Goal: Task Accomplishment & Management: Manage account settings

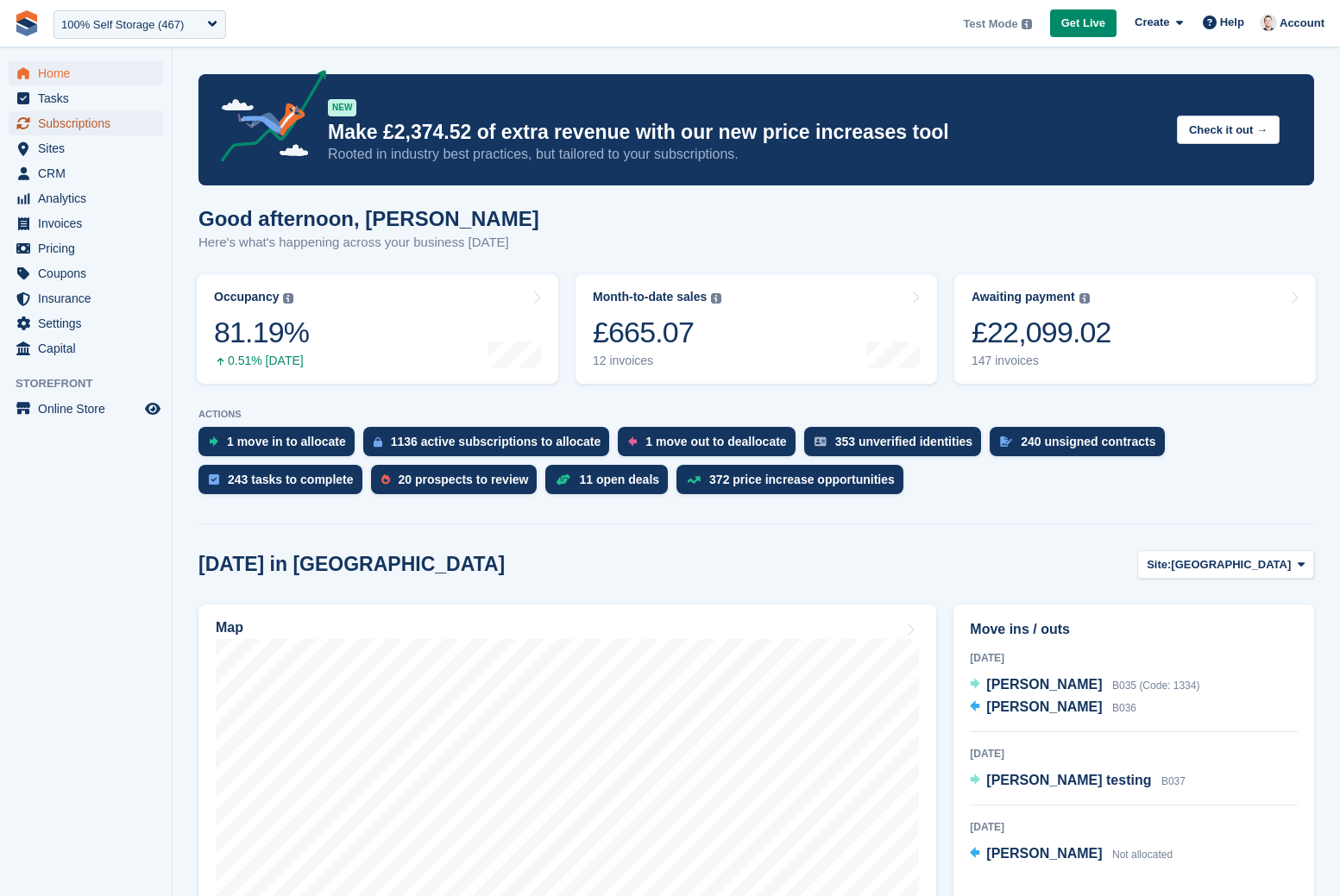
click at [61, 123] on span "Subscriptions" at bounding box center [89, 123] width 103 height 24
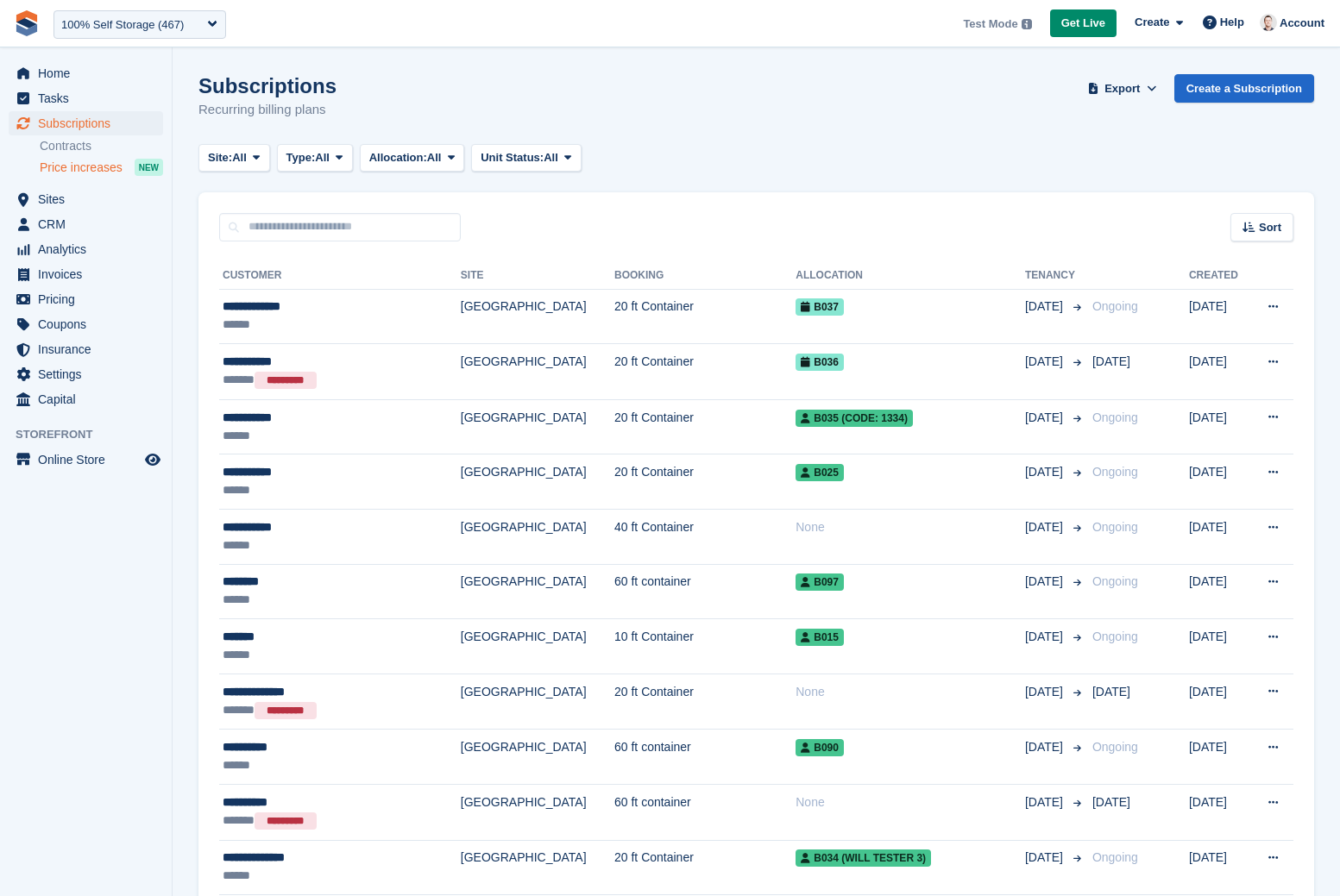
click at [90, 164] on span "Price increases" at bounding box center [81, 168] width 83 height 17
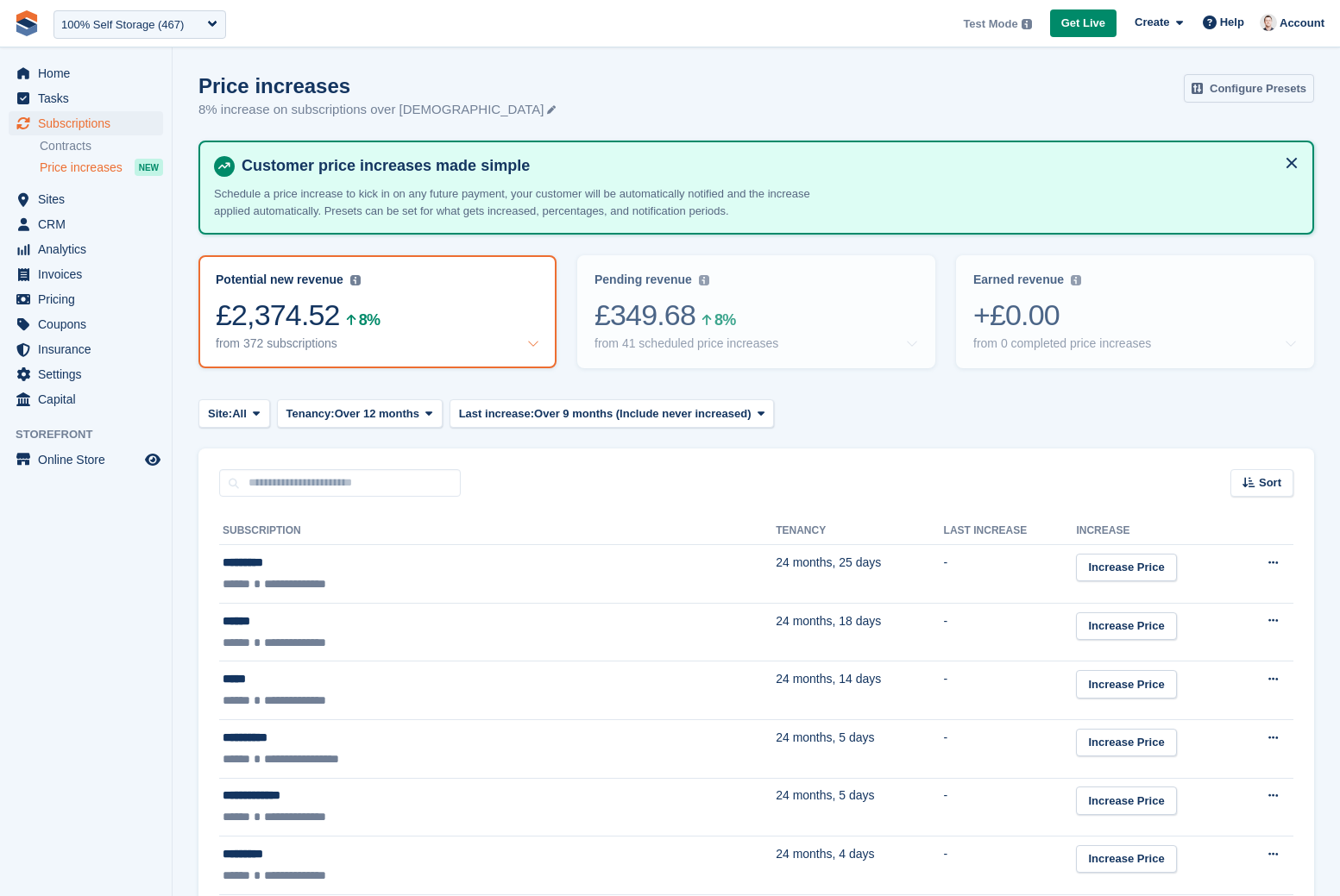
click at [1238, 96] on link "Configure Presets" at bounding box center [1248, 88] width 130 height 29
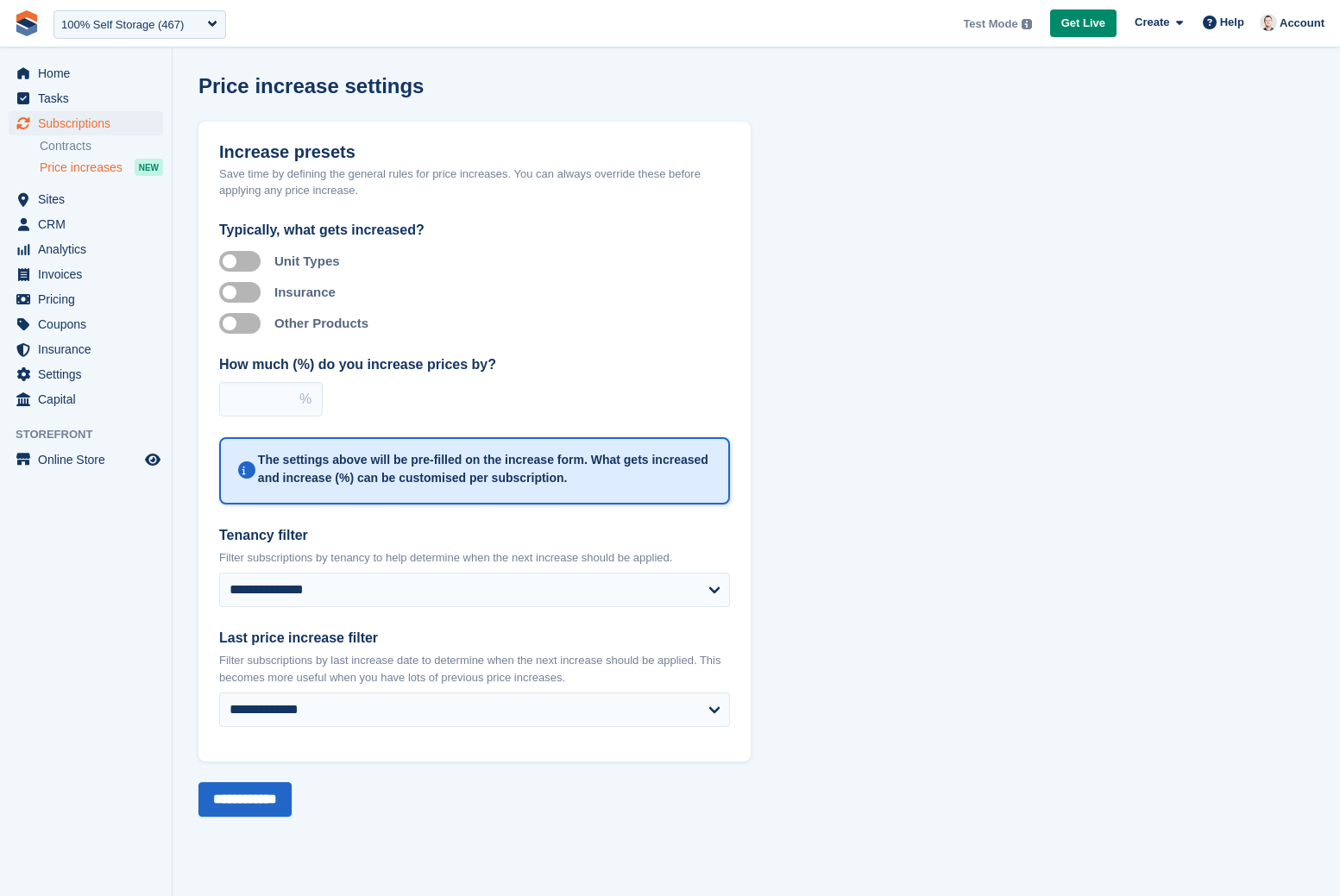
click at [250, 290] on label "Apply to insurance" at bounding box center [243, 291] width 49 height 3
click at [247, 806] on input "**********" at bounding box center [245, 799] width 93 height 35
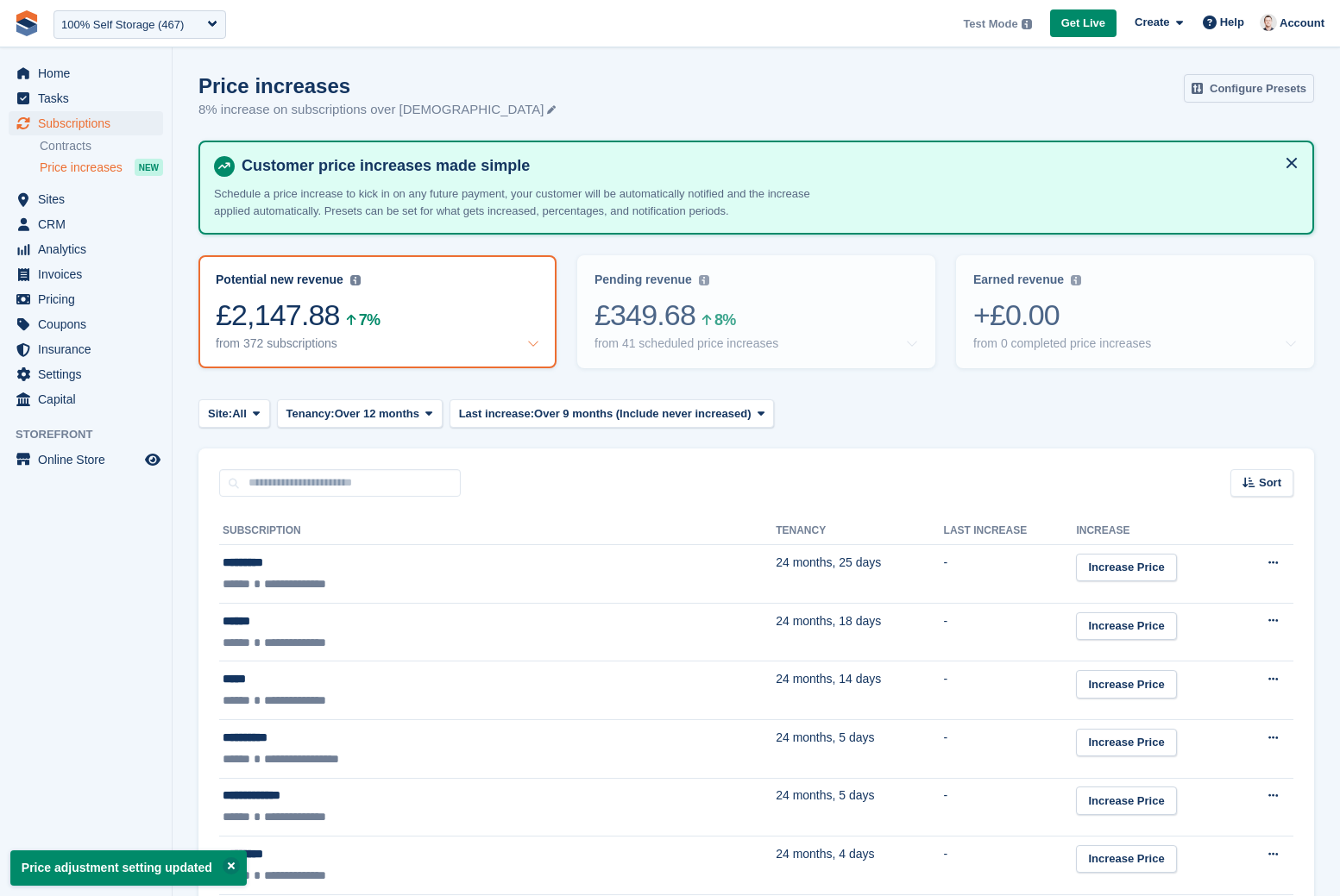
click at [1217, 91] on link "Configure Presets" at bounding box center [1248, 88] width 130 height 29
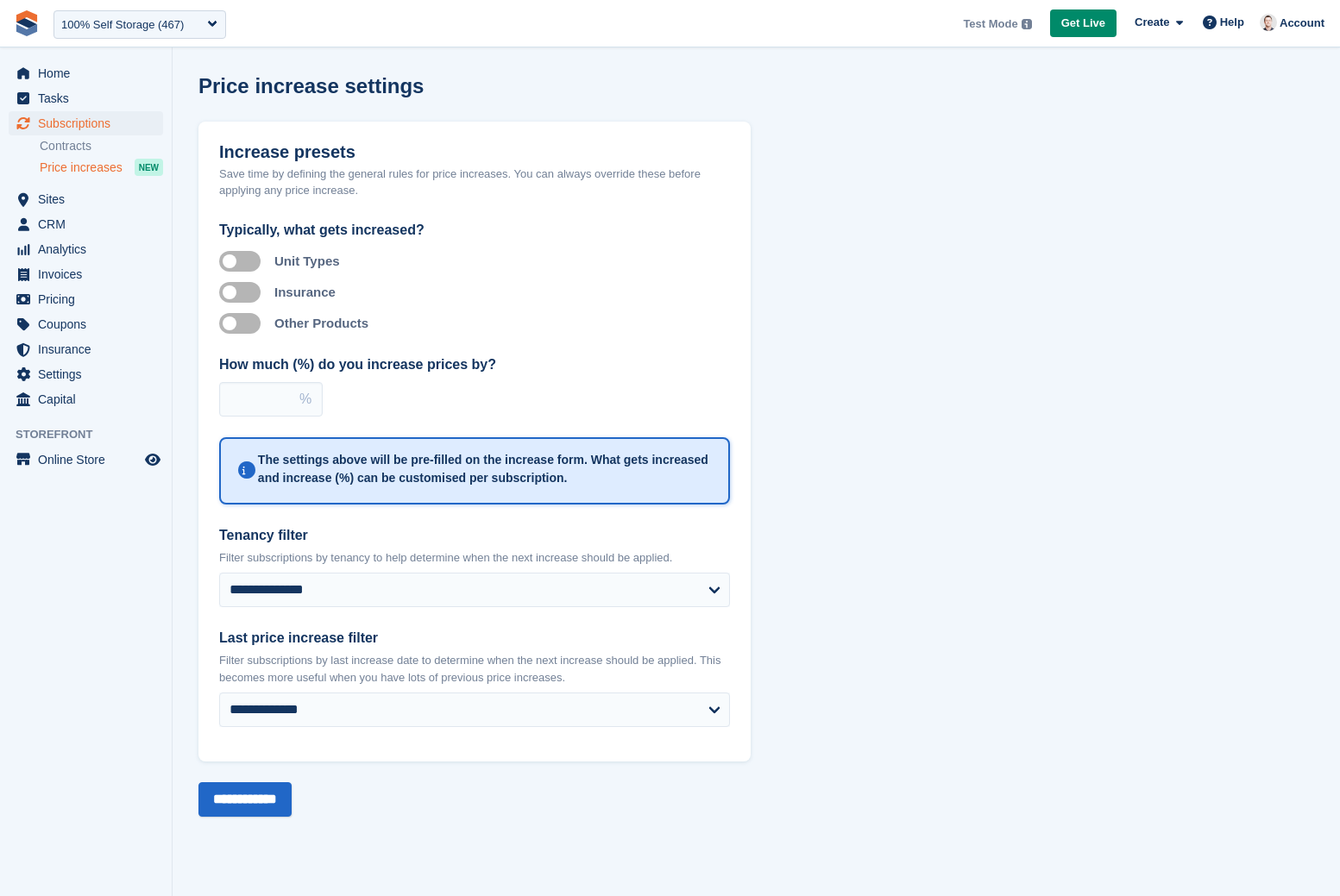
click at [230, 293] on label "Apply to insurance" at bounding box center [243, 291] width 49 height 3
click at [235, 788] on input "**********" at bounding box center [245, 799] width 93 height 35
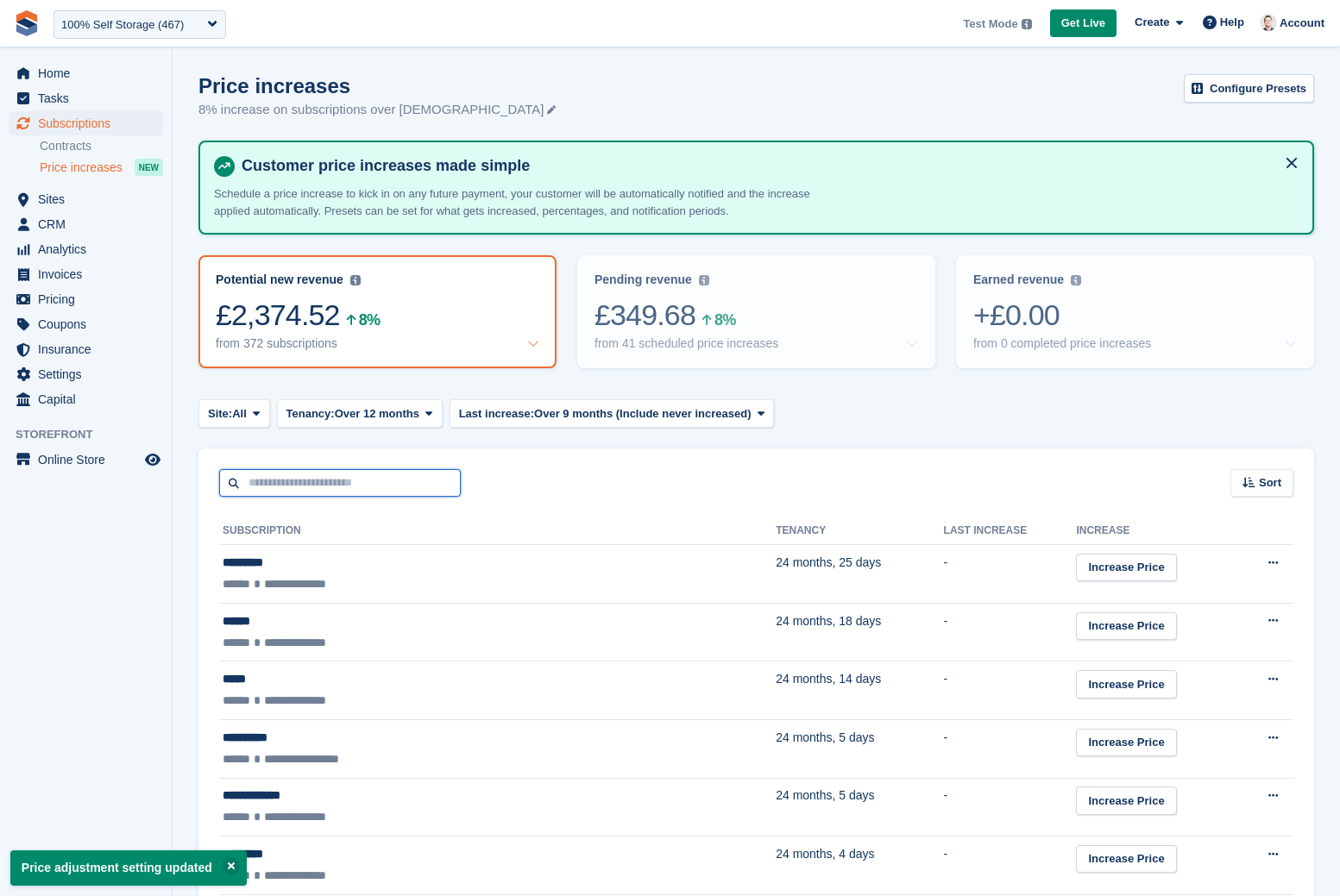
click at [346, 490] on input "text" at bounding box center [340, 483] width 242 height 29
type input "****"
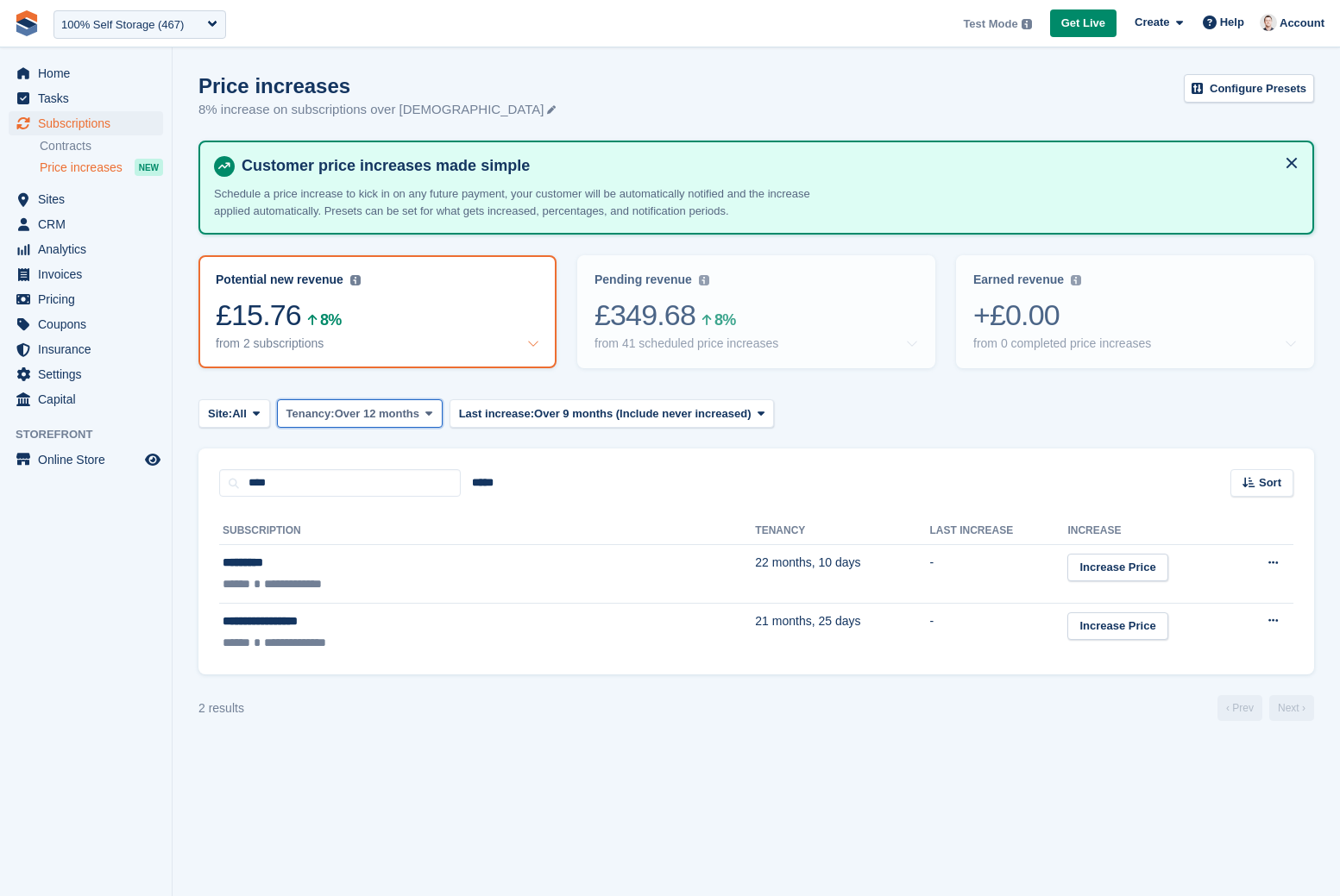
click at [367, 410] on span "Over 12 months" at bounding box center [377, 413] width 84 height 17
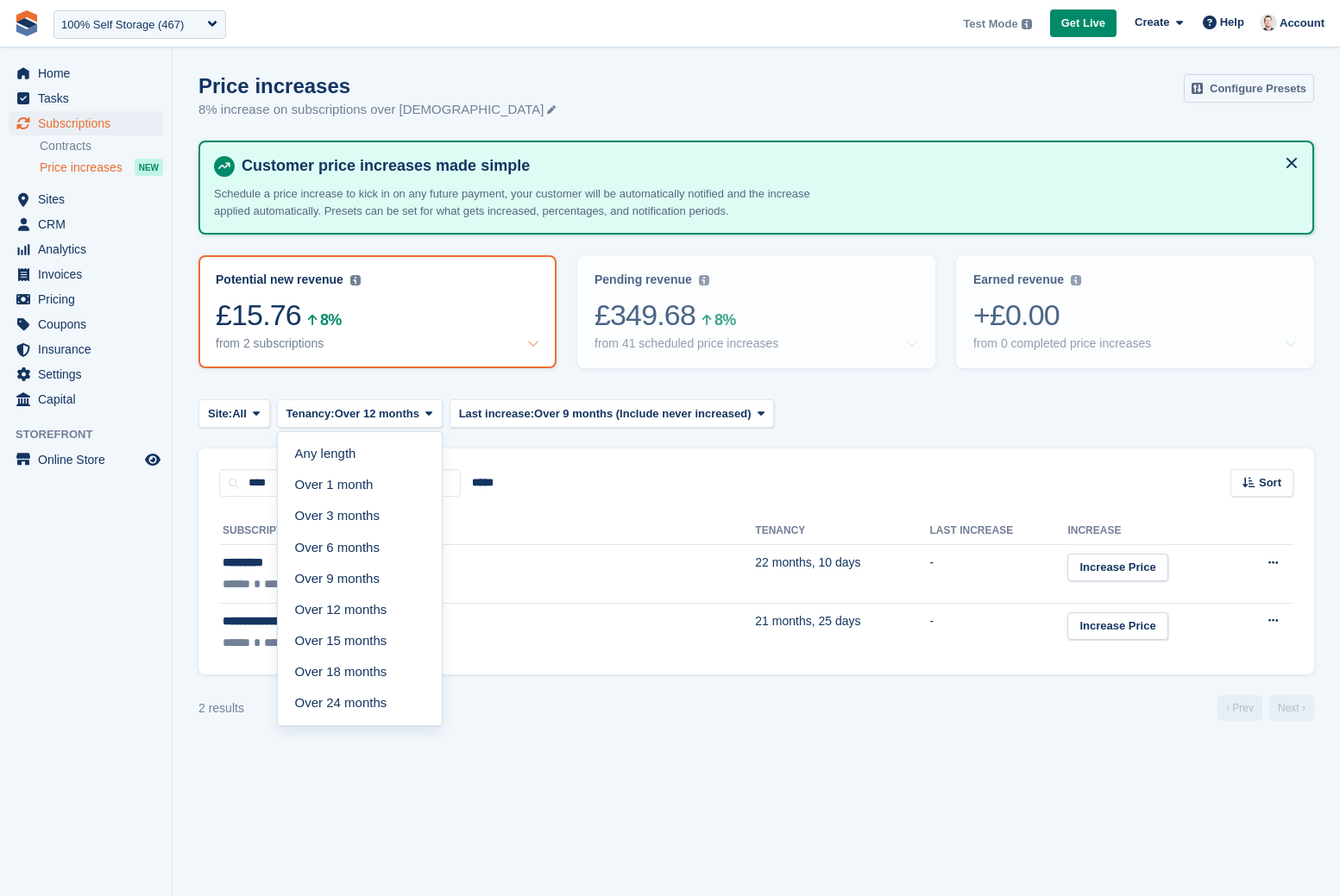
click at [1247, 80] on link "Configure Presets" at bounding box center [1248, 88] width 130 height 29
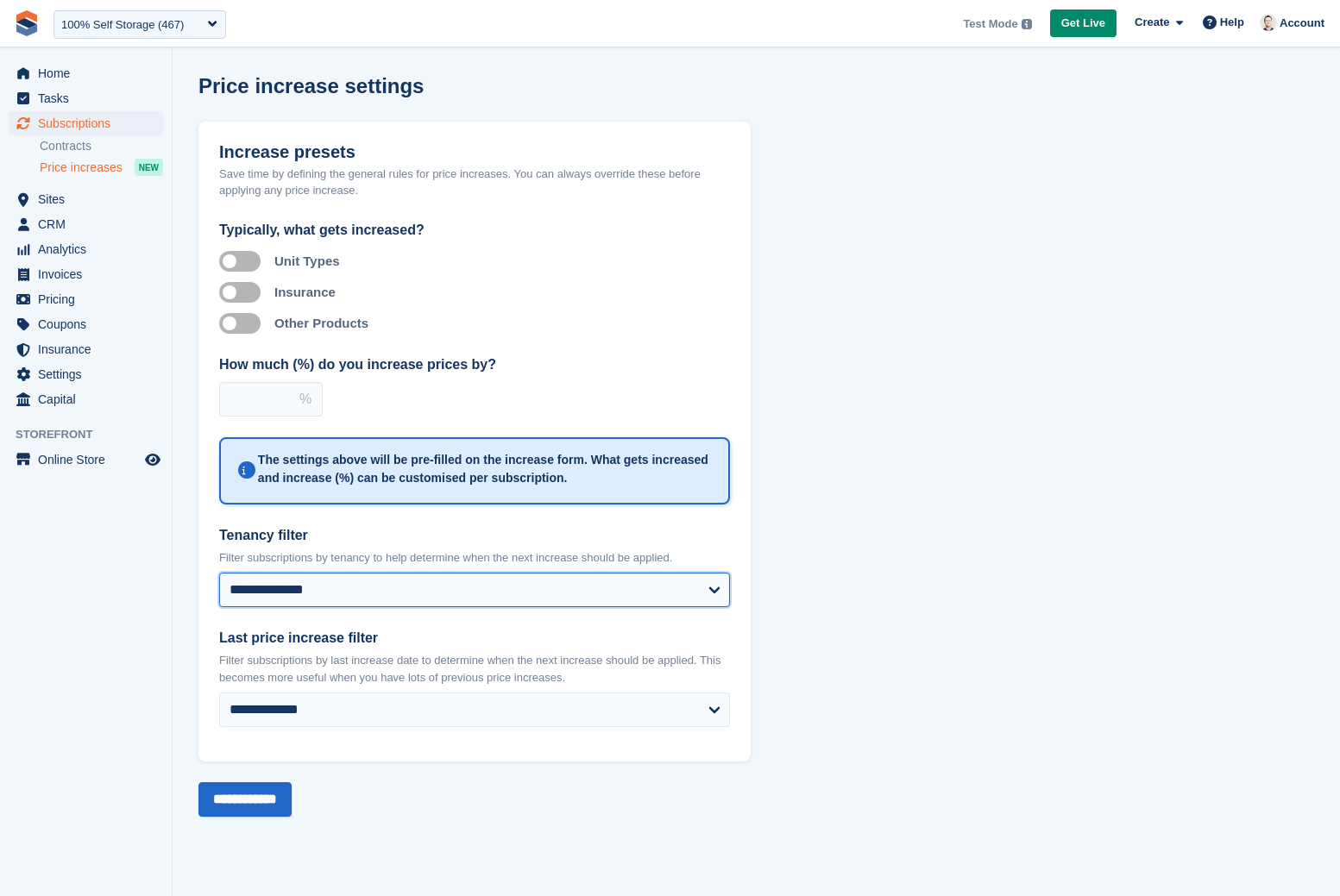
click at [277, 589] on select "**********" at bounding box center [474, 590] width 510 height 35
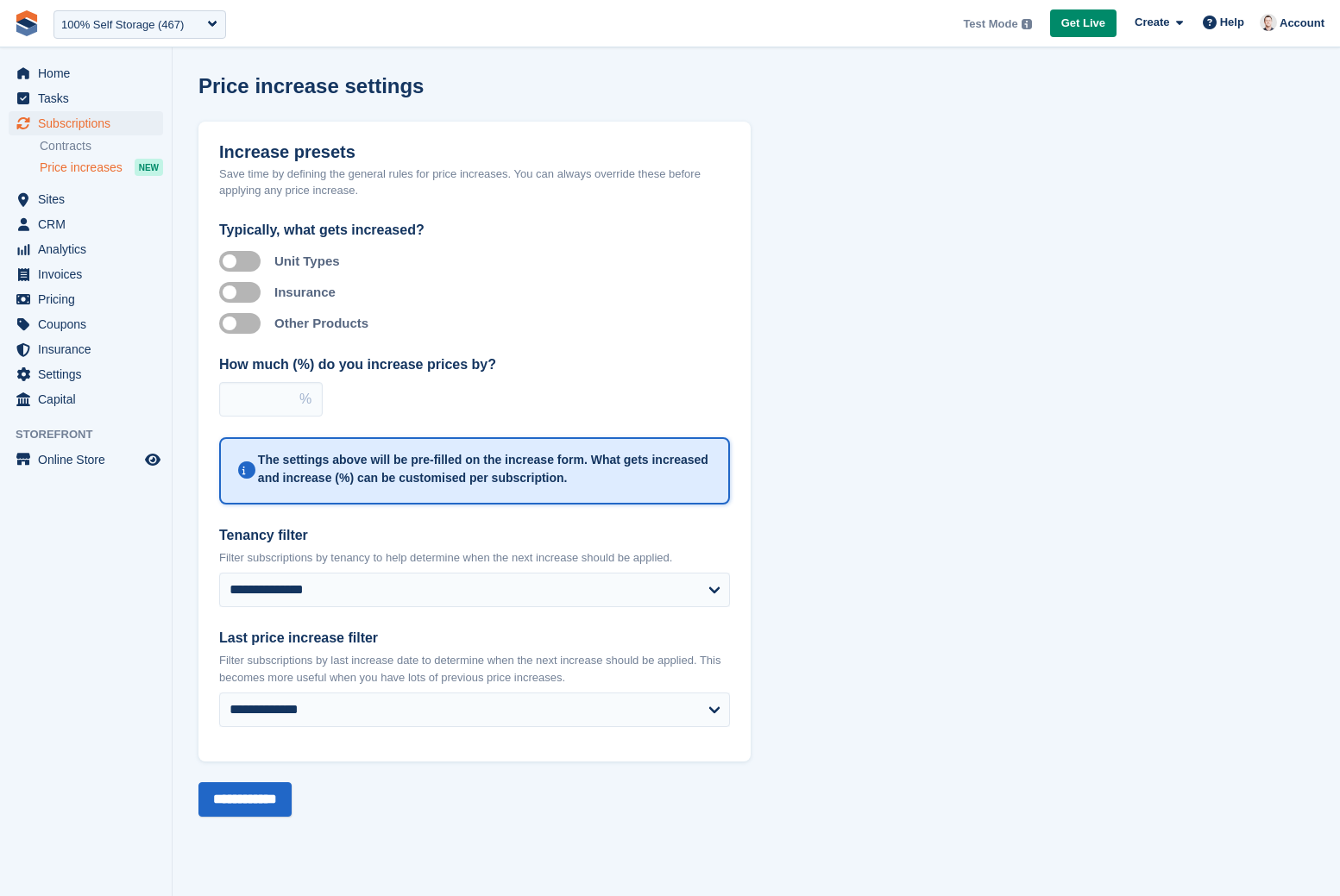
click at [91, 163] on span "Price increases" at bounding box center [81, 168] width 83 height 17
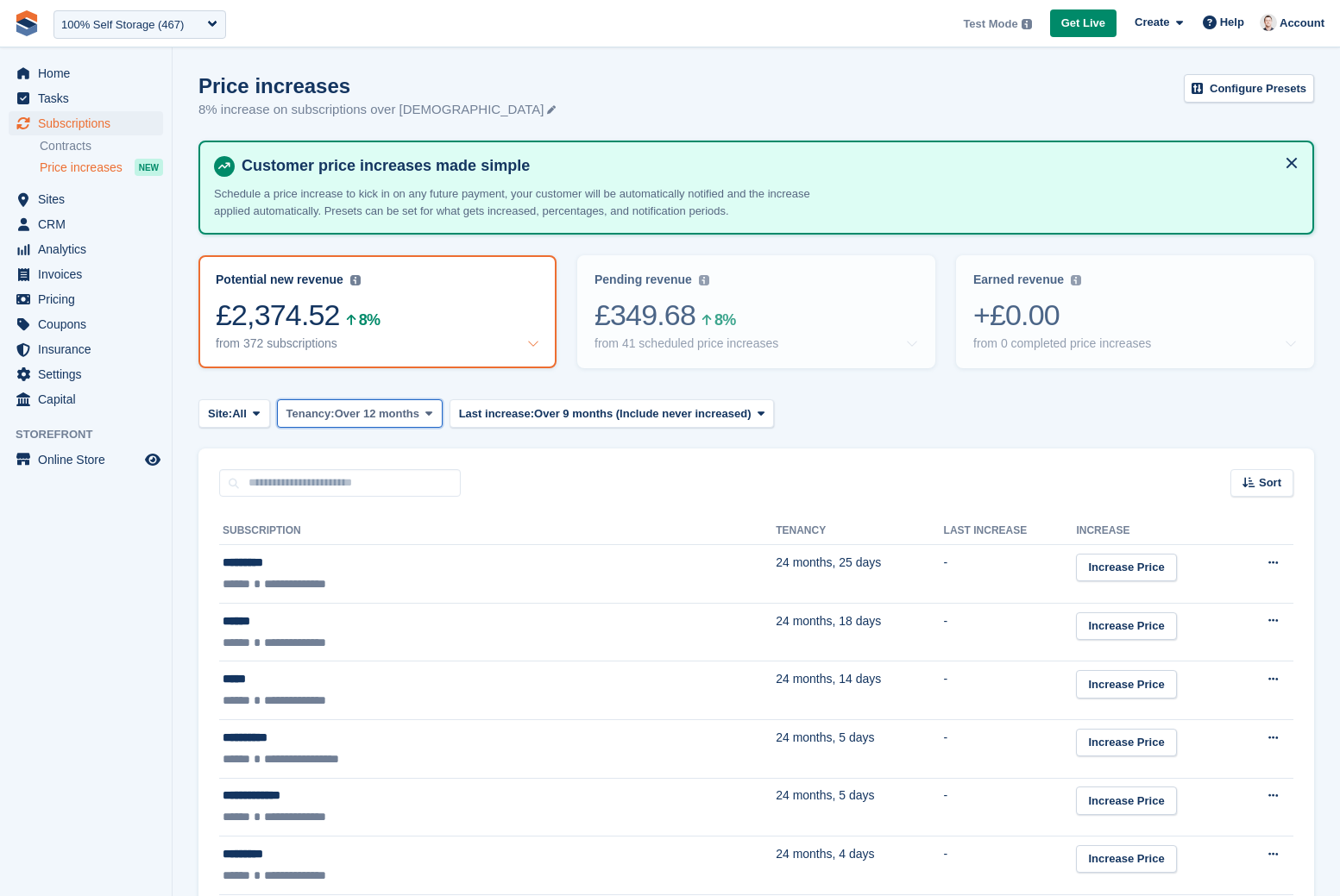
click at [419, 409] on span "Over 12 months" at bounding box center [377, 413] width 84 height 17
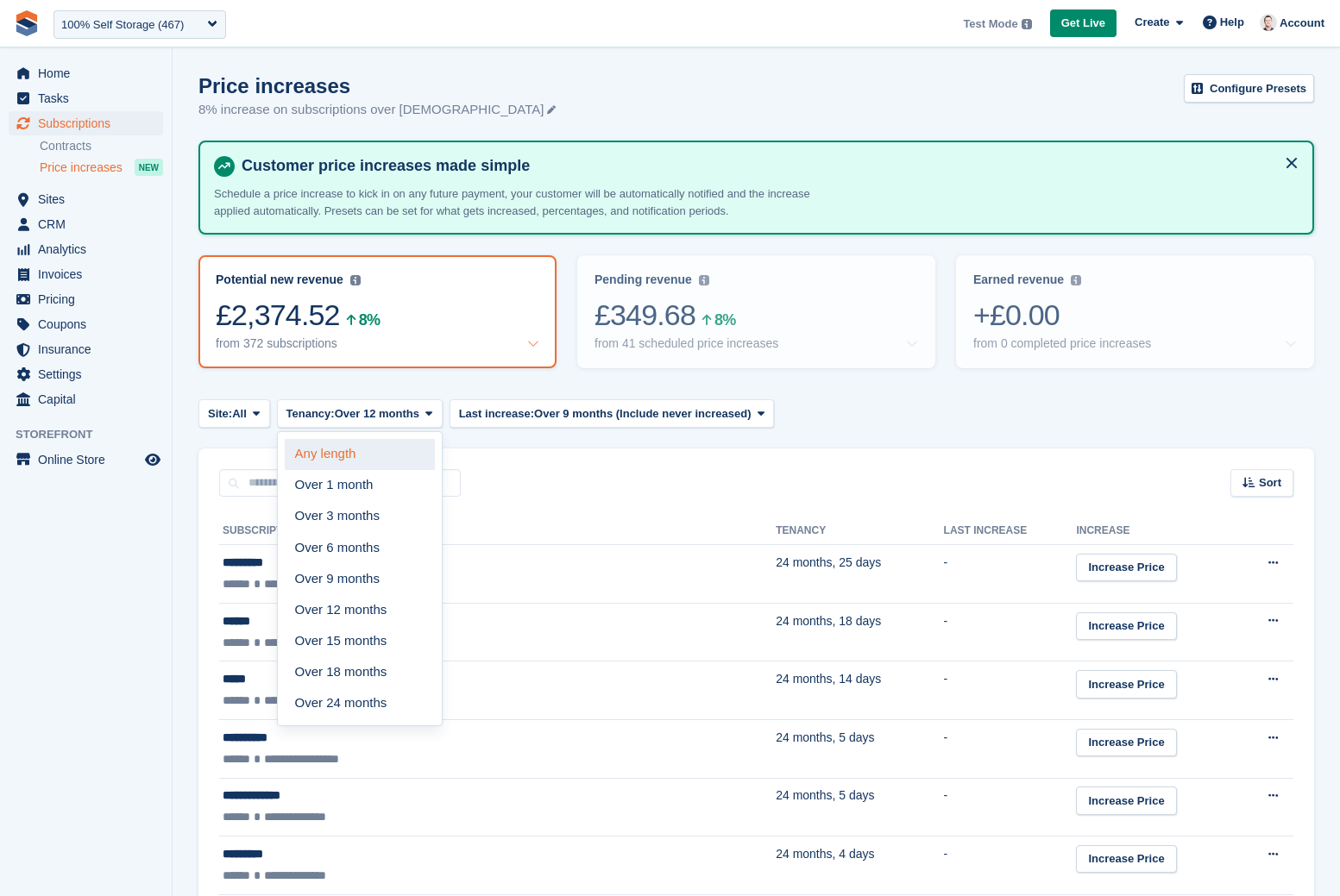
click at [342, 453] on link "Any length" at bounding box center [359, 454] width 150 height 31
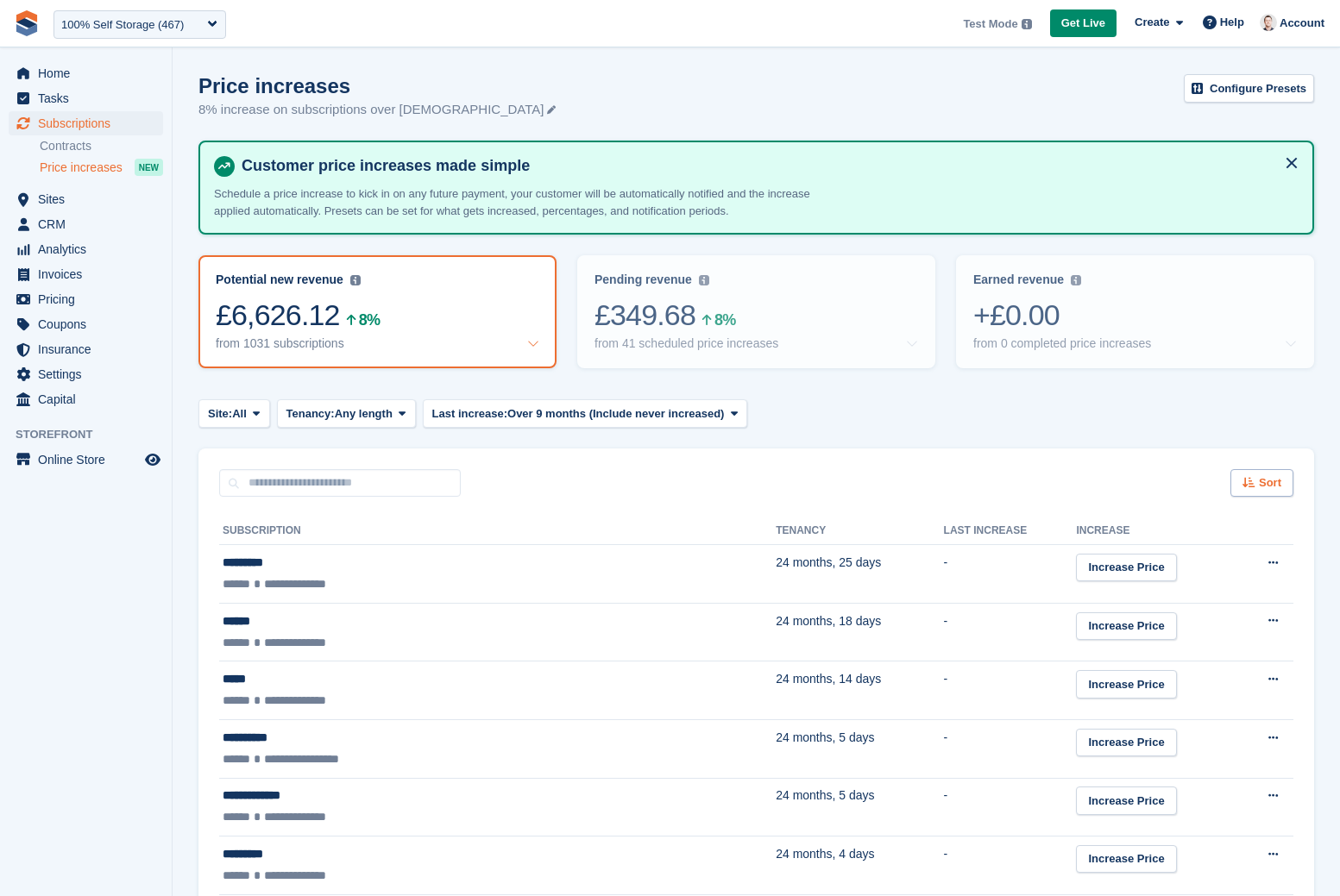
click at [1279, 480] on span "Sort" at bounding box center [1270, 483] width 23 height 17
click at [1191, 657] on span "Tenancy (shortest first)" at bounding box center [1211, 663] width 134 height 14
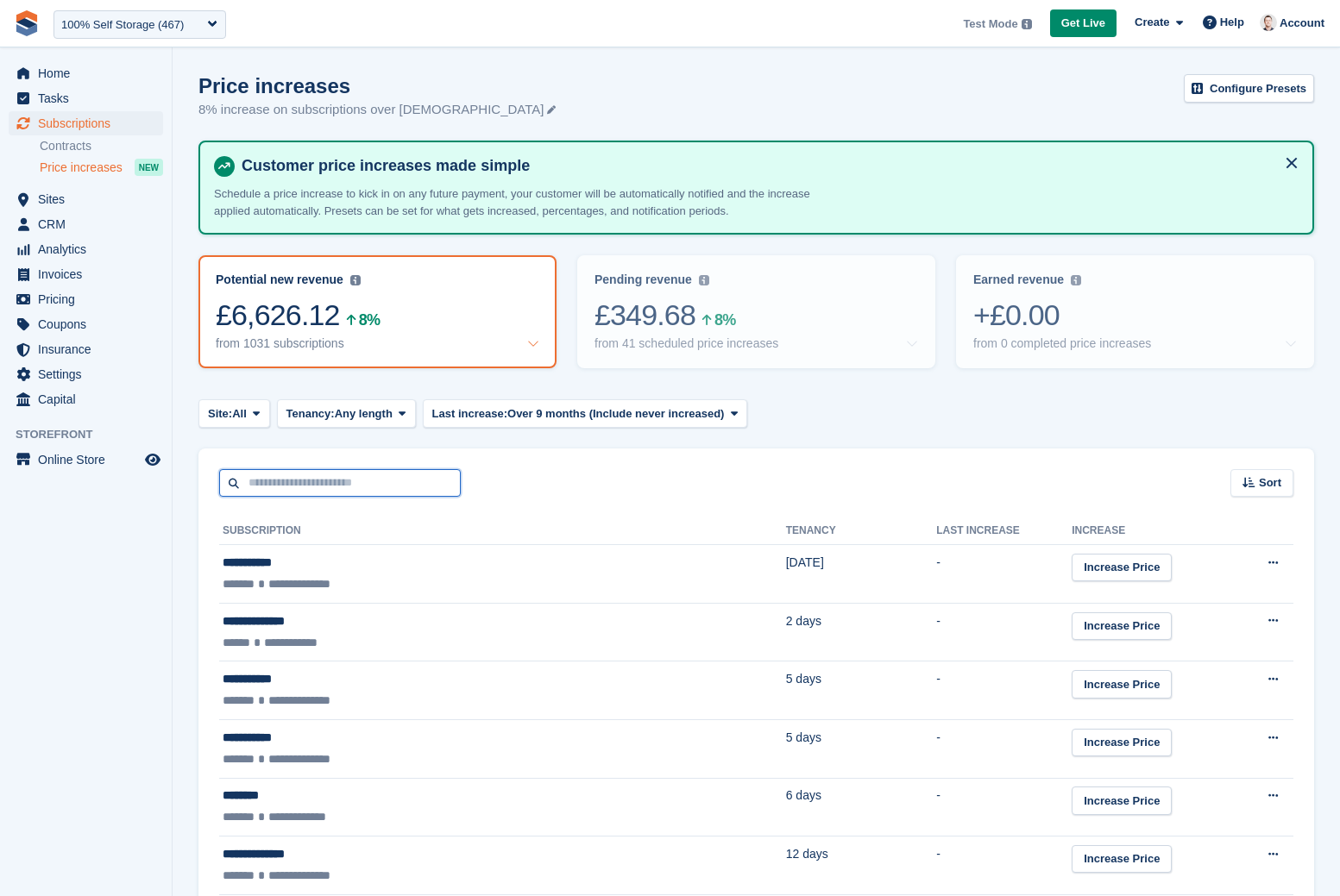
click at [290, 484] on input "text" at bounding box center [340, 483] width 242 height 29
type input "****"
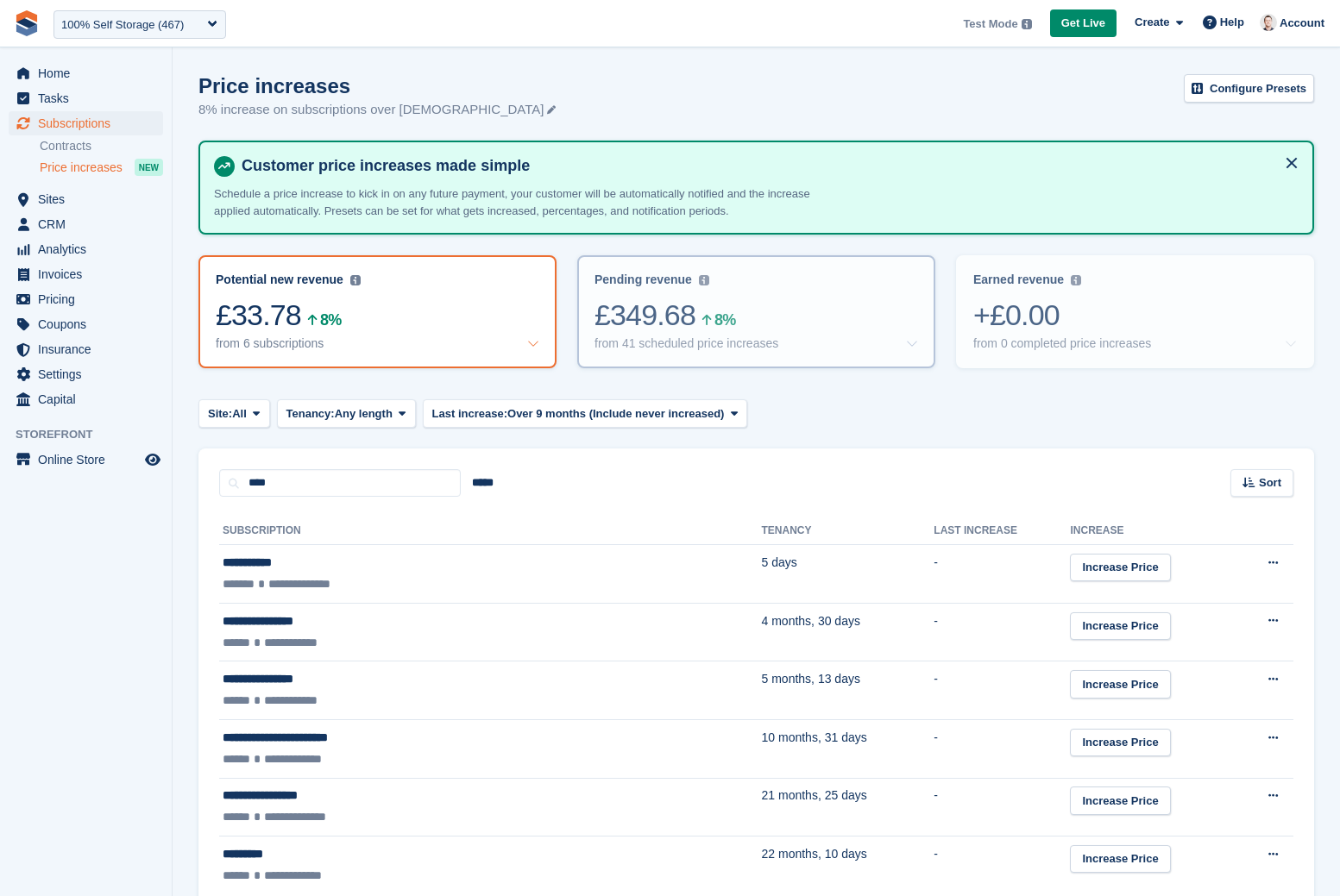
click at [746, 329] on div "£349.68 8%" at bounding box center [756, 315] width 323 height 36
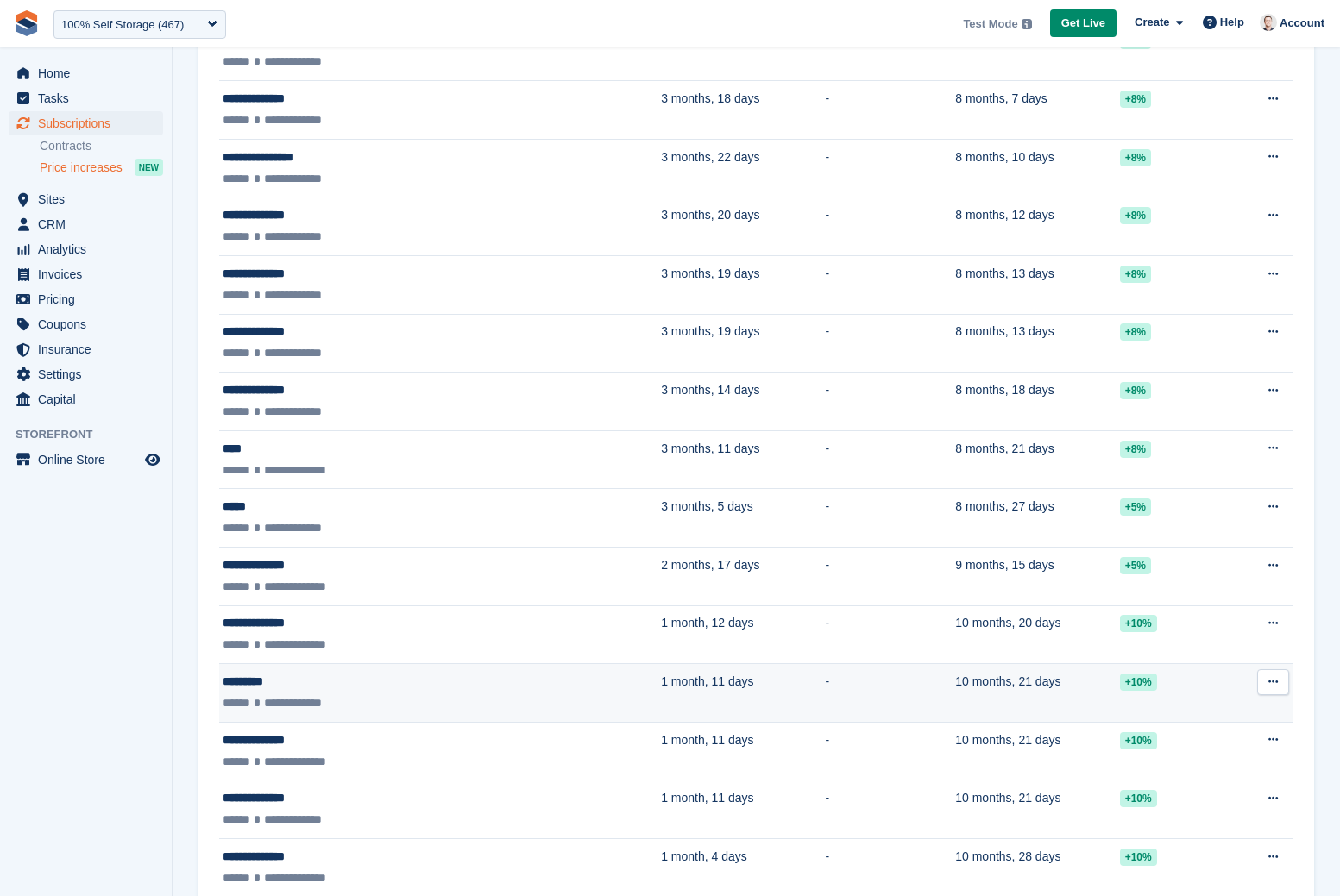
scroll to position [2049, 0]
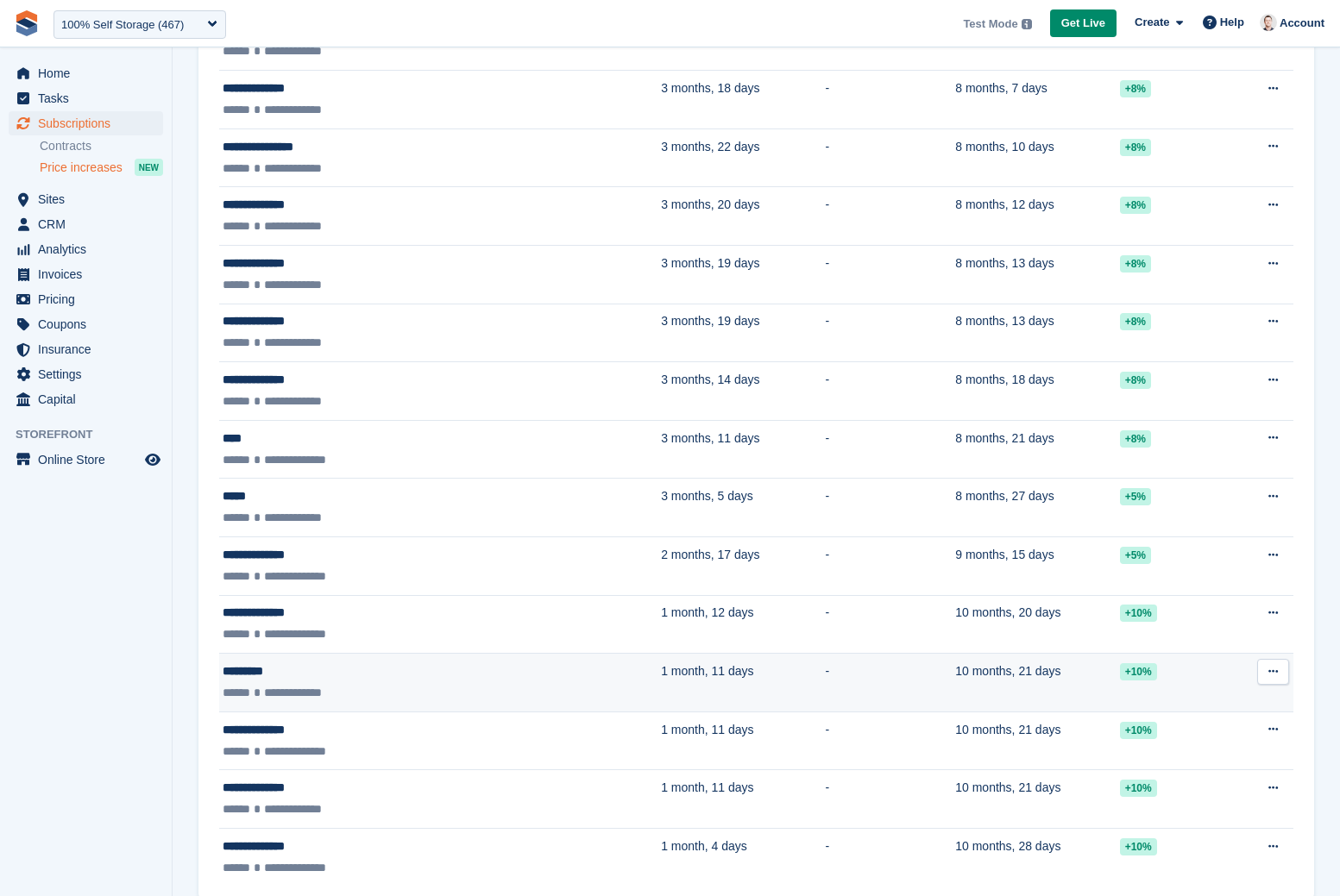
click at [1275, 677] on icon at bounding box center [1273, 671] width 10 height 11
click at [1162, 717] on p "Edit next increase" at bounding box center [1205, 706] width 150 height 23
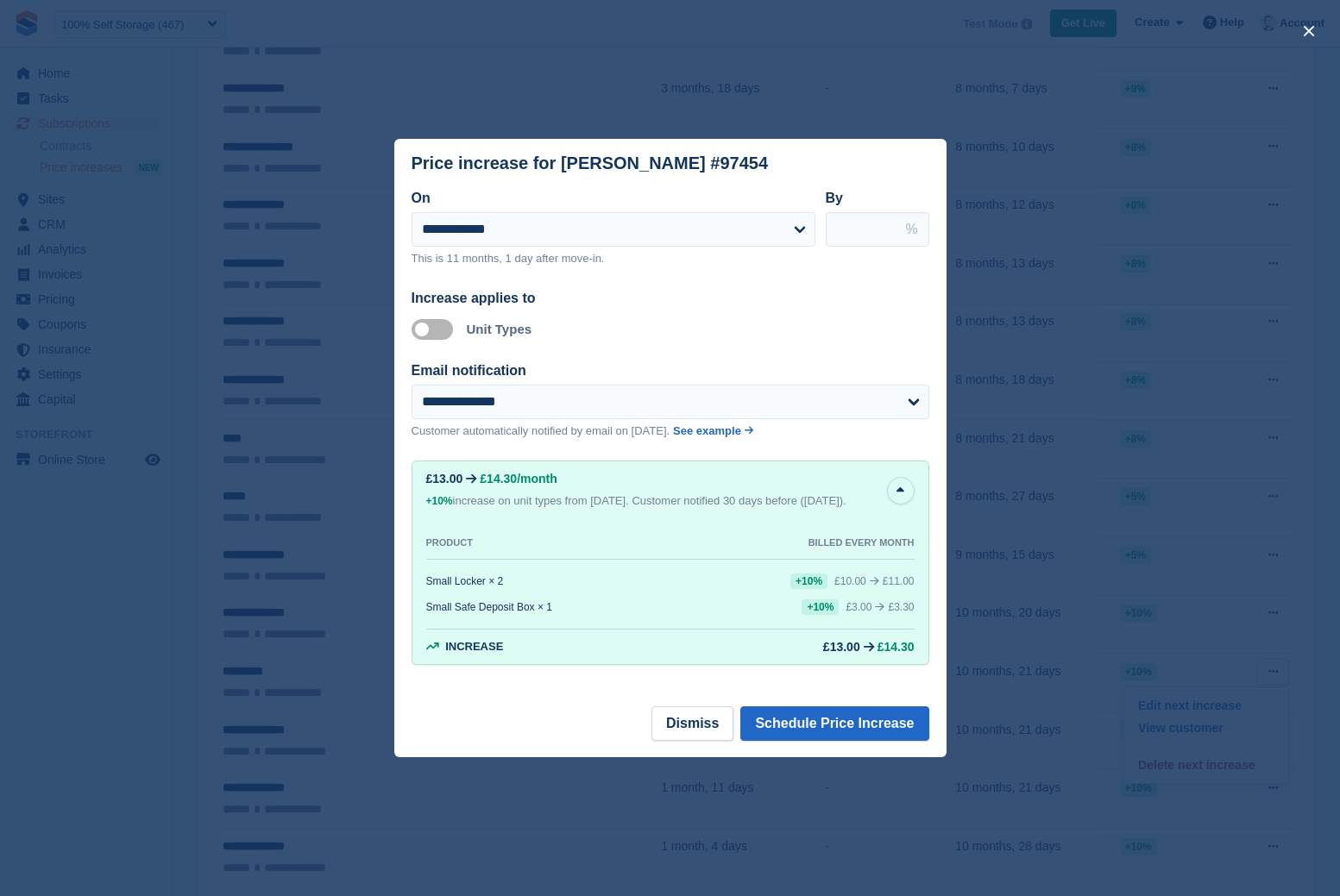
click at [444, 329] on label "Apply to unit types" at bounding box center [435, 329] width 49 height 3
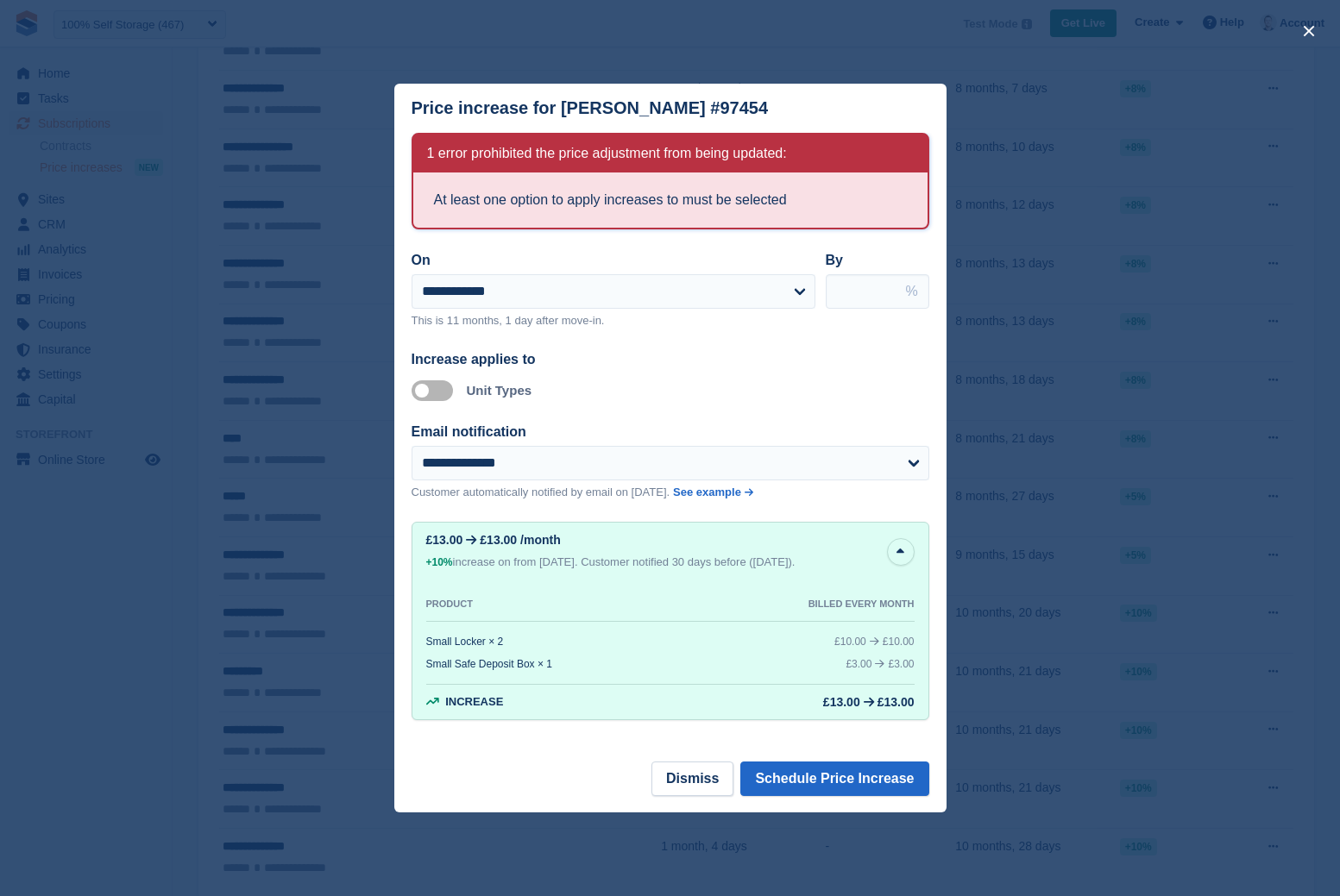
click at [440, 390] on label "Apply to unit types" at bounding box center [435, 391] width 49 height 3
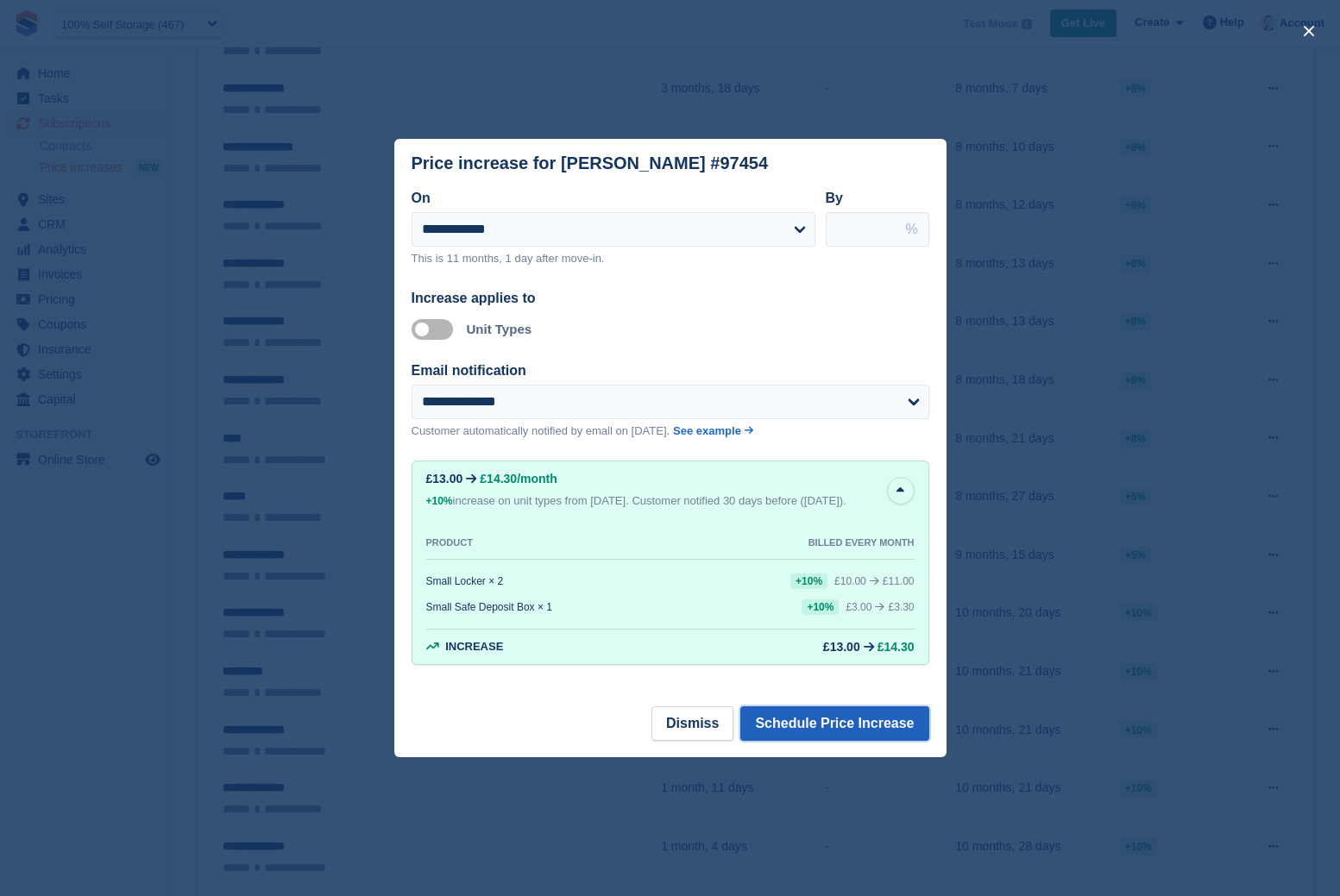
click at [871, 727] on button "Schedule Price Increase" at bounding box center [835, 724] width 188 height 35
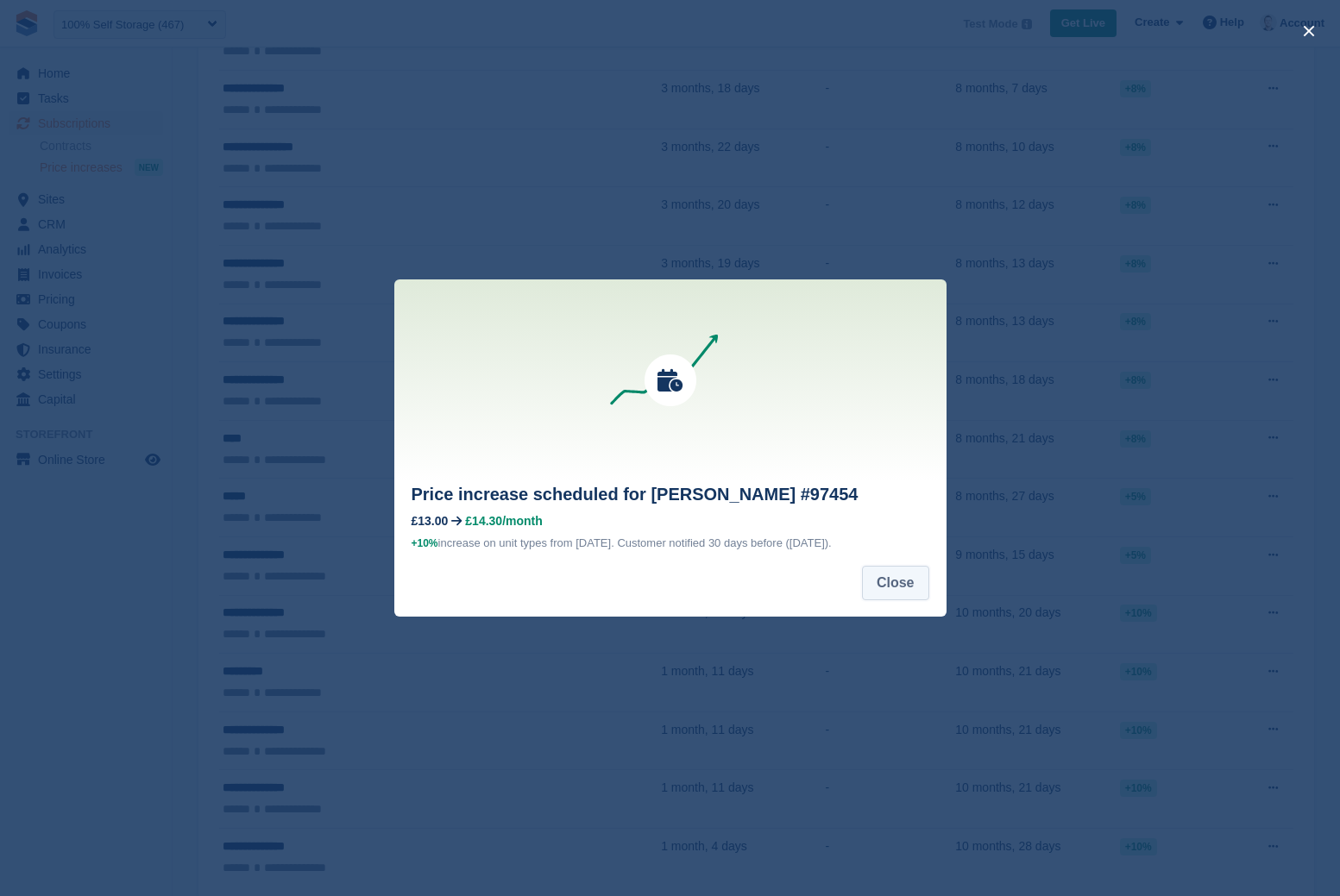
click at [898, 587] on button "Close" at bounding box center [896, 583] width 67 height 35
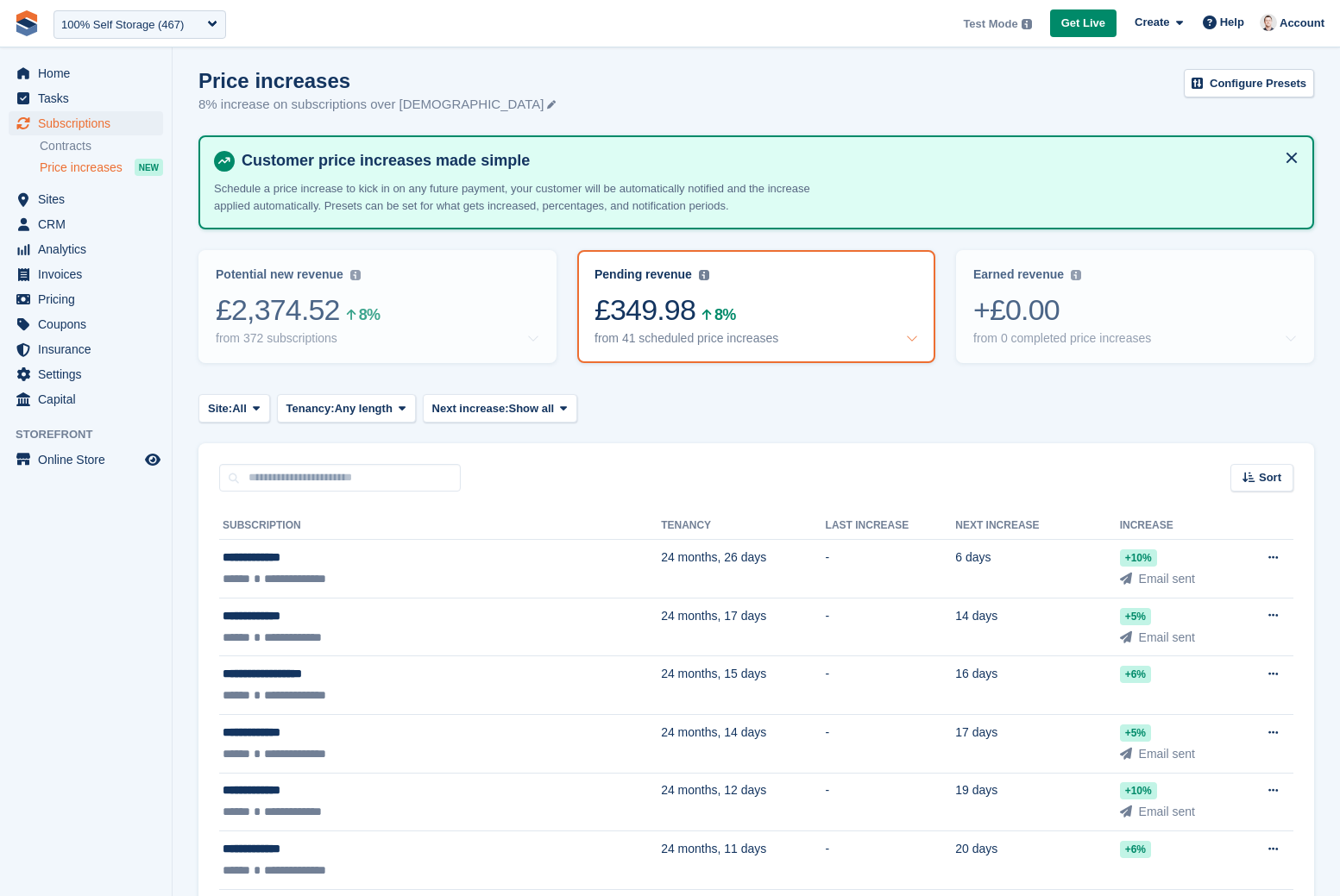
scroll to position [0, 0]
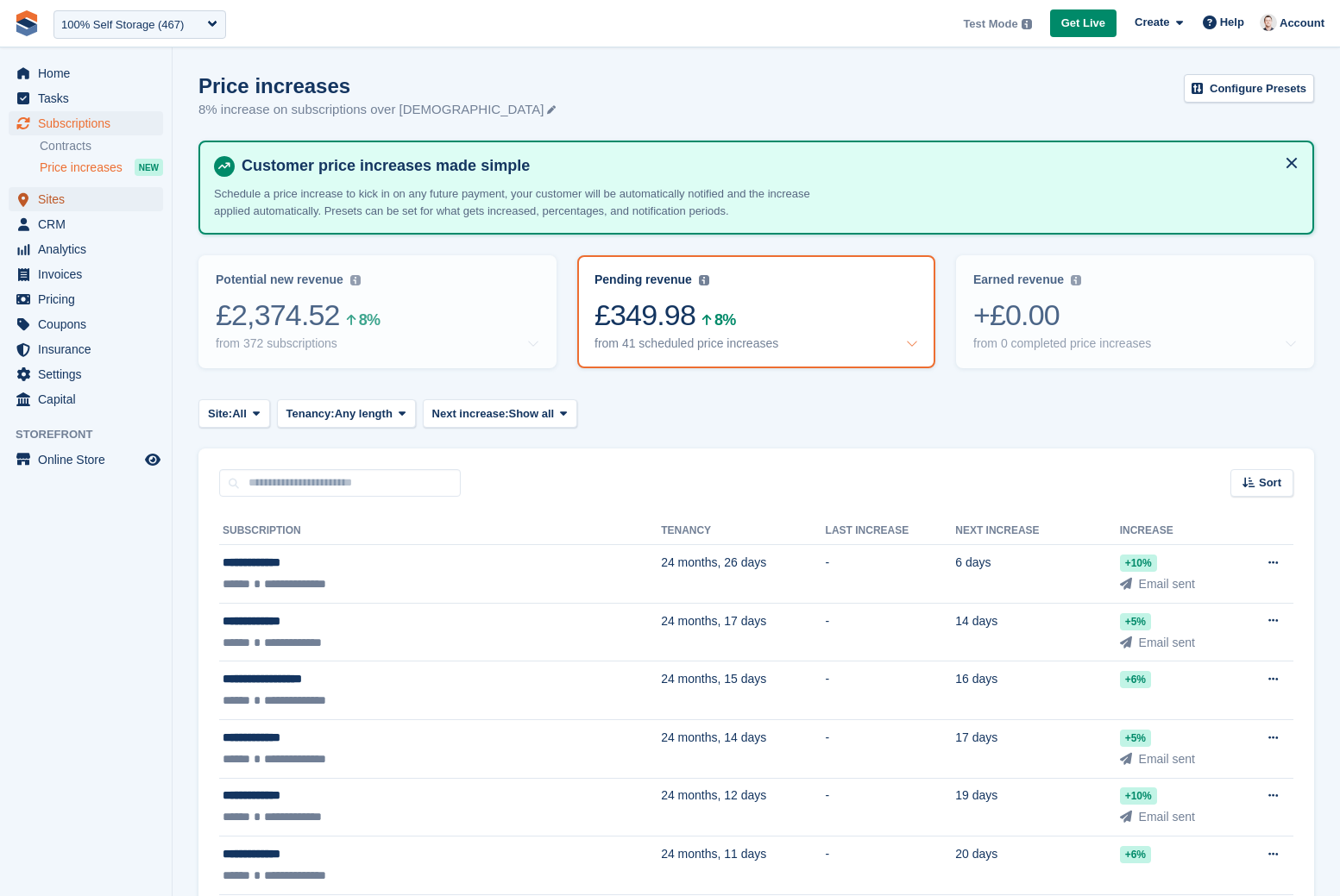
click at [56, 196] on span "Sites" at bounding box center [89, 199] width 103 height 24
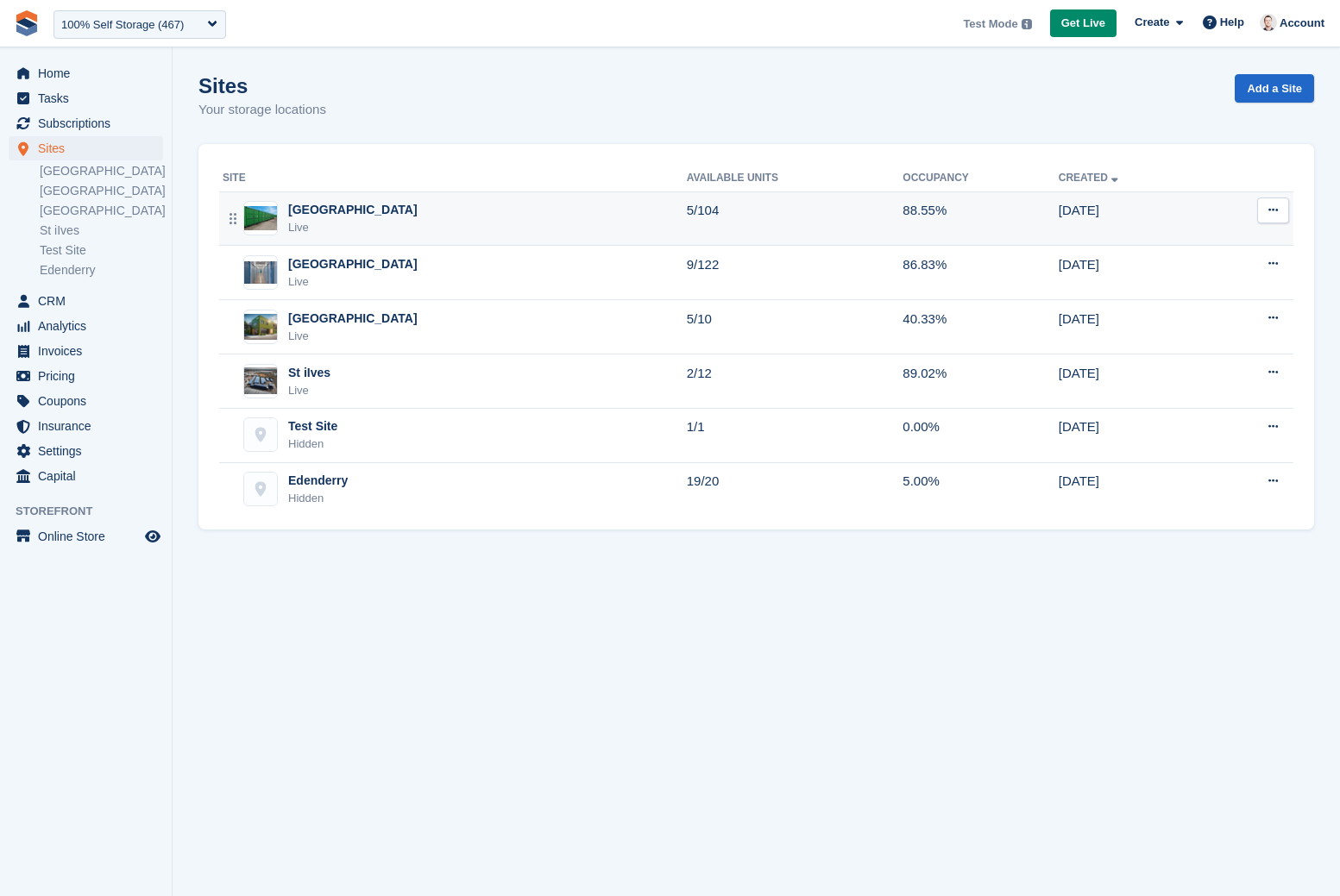
click at [458, 207] on div "Nottingham Live" at bounding box center [455, 219] width 464 height 36
